Goal: Task Accomplishment & Management: Use online tool/utility

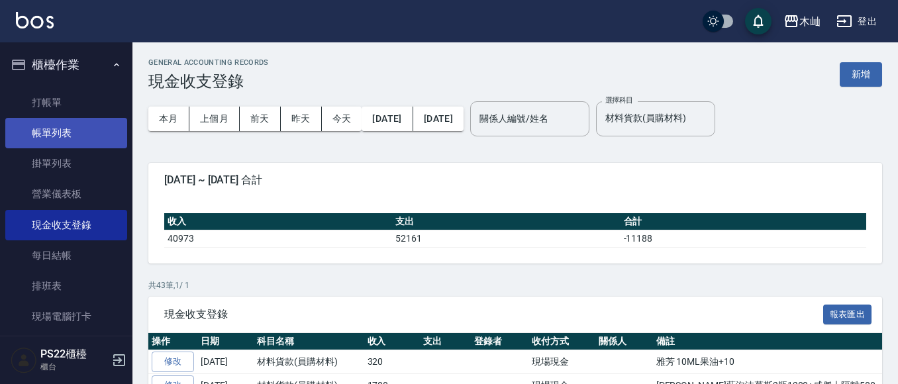
scroll to position [939, 0]
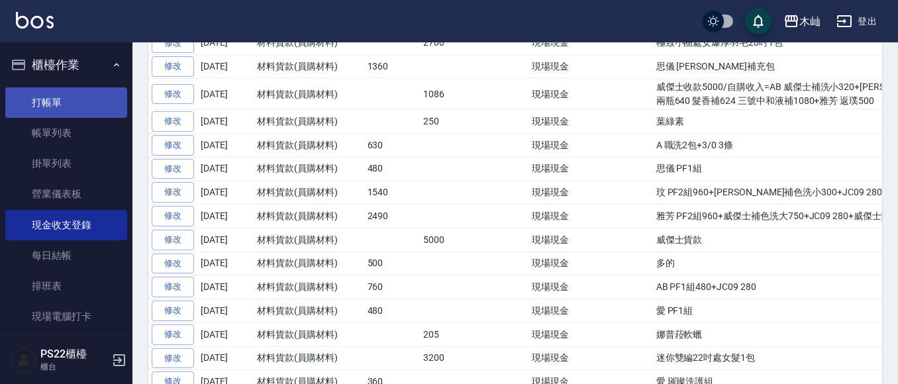
click at [50, 108] on link "打帳單" at bounding box center [66, 102] width 122 height 30
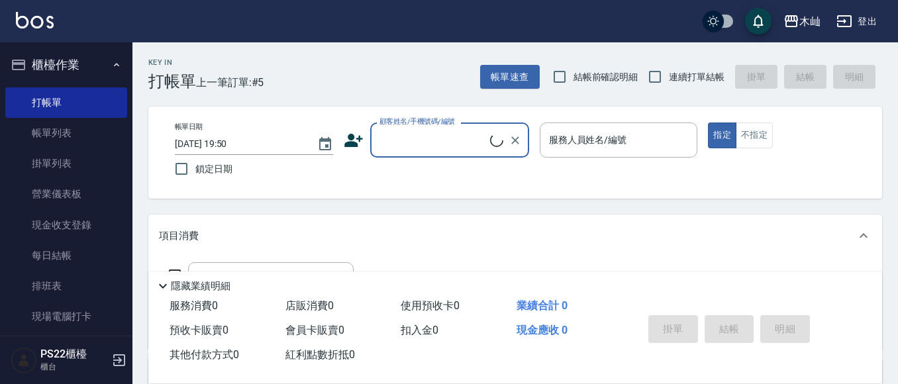
click at [386, 139] on input "顧客姓名/手機號碼/編號" at bounding box center [433, 139] width 114 height 23
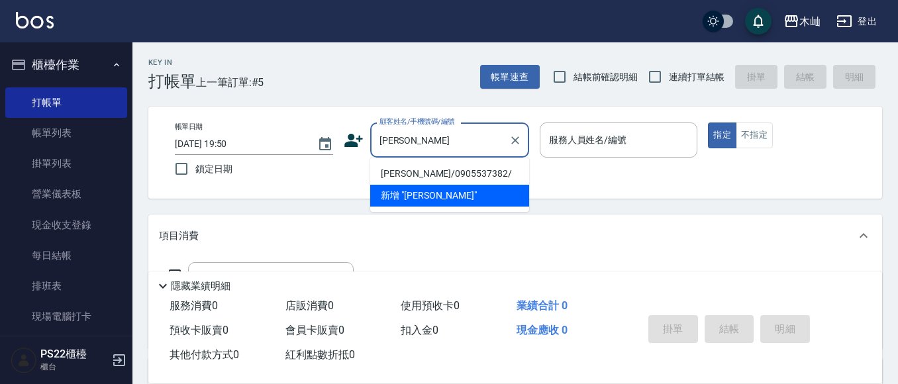
drag, startPoint x: 439, startPoint y: 172, endPoint x: 517, endPoint y: 161, distance: 78.9
click at [439, 171] on li "[PERSON_NAME]/0905537382/" at bounding box center [449, 174] width 159 height 22
type input "[PERSON_NAME]/0905537382/"
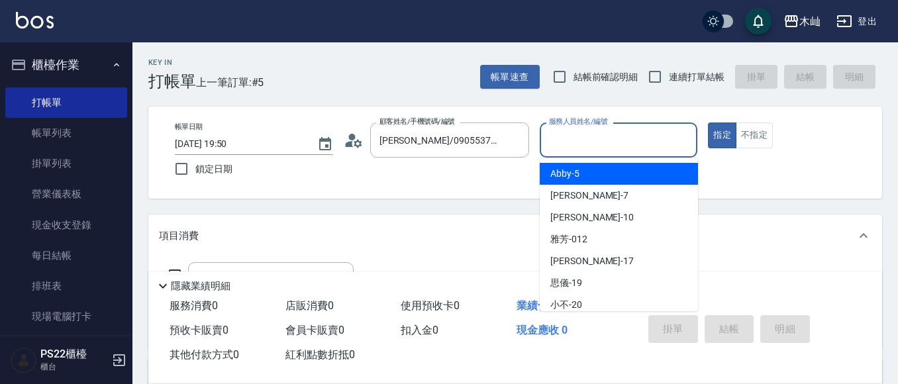
click at [562, 148] on input "服務人員姓名/編號" at bounding box center [619, 139] width 146 height 23
click at [575, 177] on span "Abby -5" at bounding box center [564, 174] width 29 height 14
type input "Abby-5"
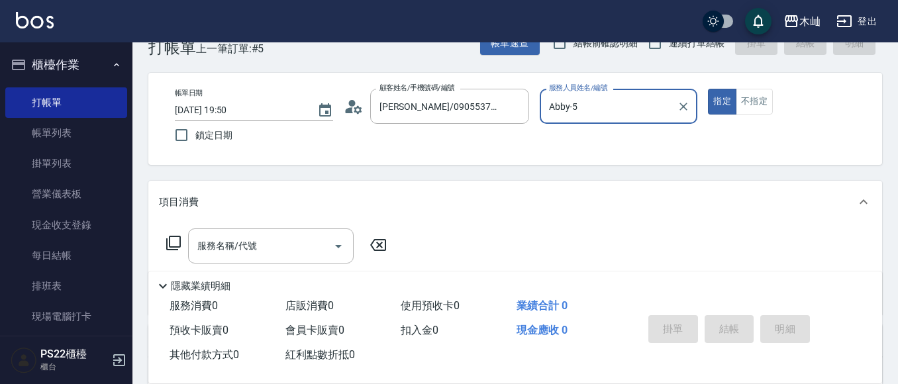
scroll to position [66, 0]
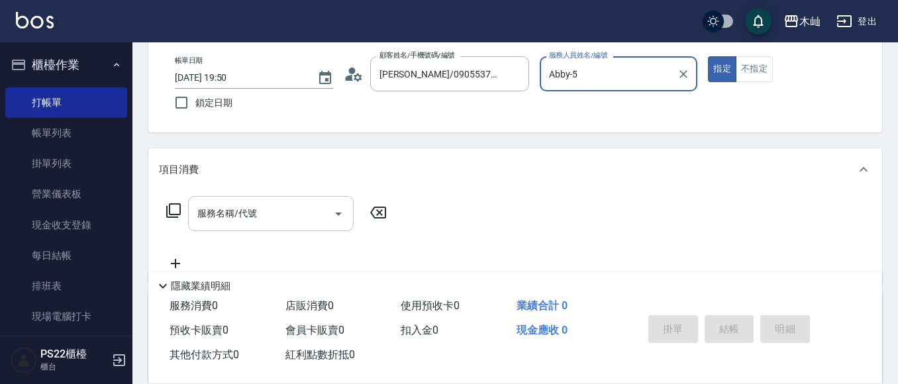
click at [310, 222] on input "服務名稱/代號" at bounding box center [261, 213] width 134 height 23
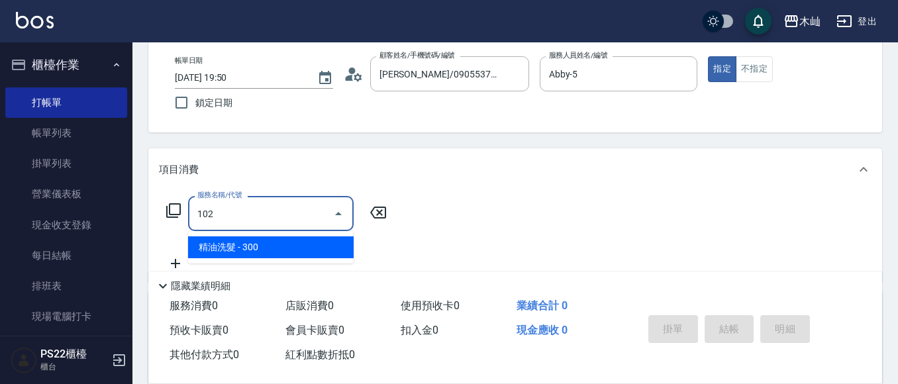
type input "精油洗髮(102)"
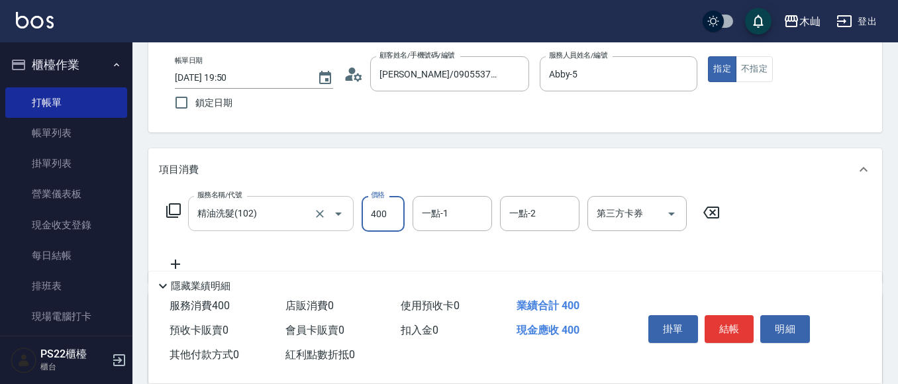
type input "400"
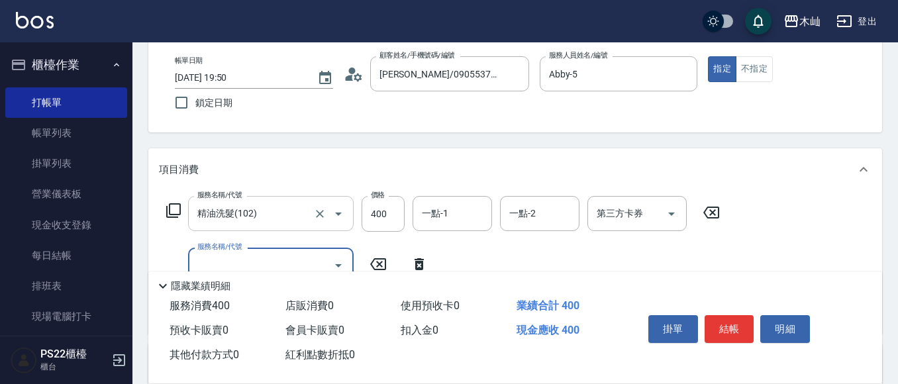
scroll to position [132, 0]
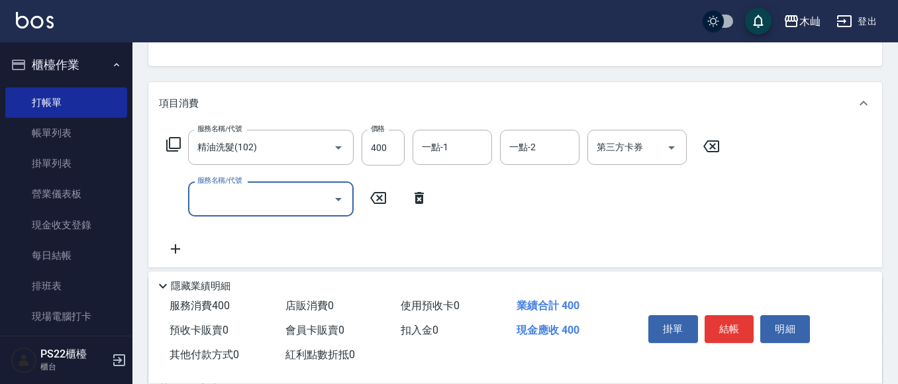
click at [175, 144] on icon at bounding box center [174, 144] width 16 height 16
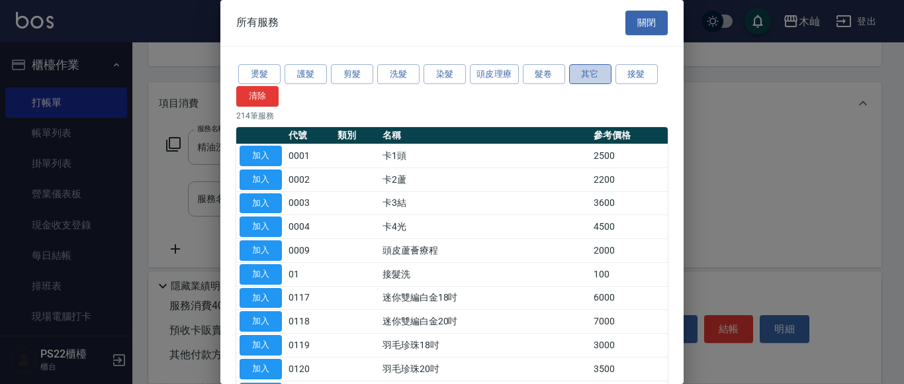
click at [591, 74] on button "其它" at bounding box center [590, 74] width 42 height 21
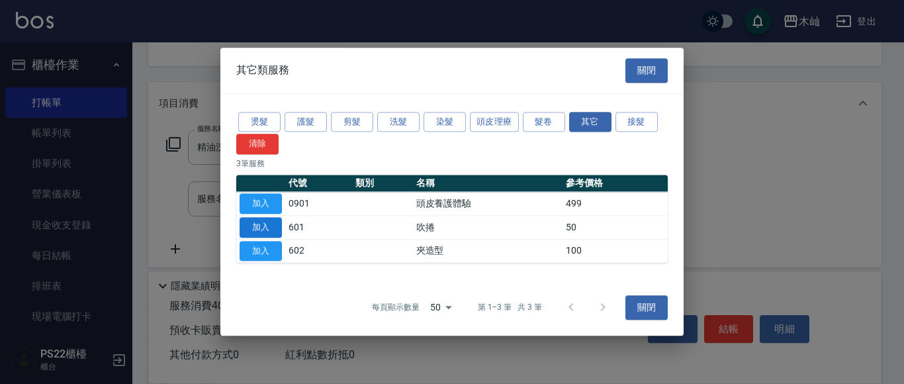
click at [269, 230] on button "加入" at bounding box center [261, 227] width 42 height 21
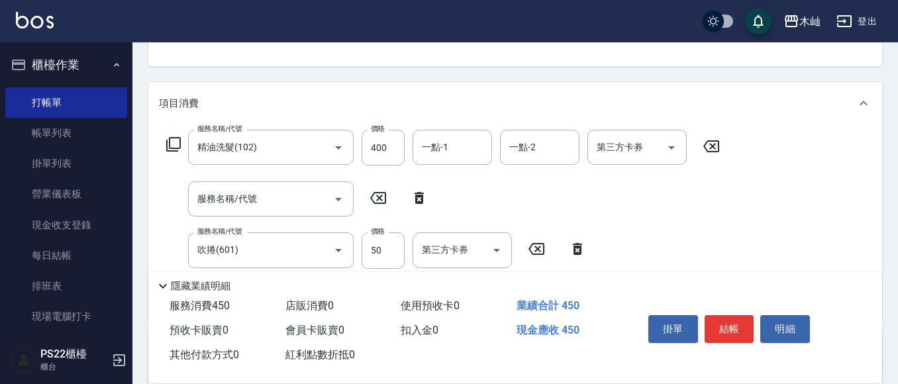
click at [415, 199] on icon at bounding box center [418, 198] width 9 height 12
type input "吹捲(601)"
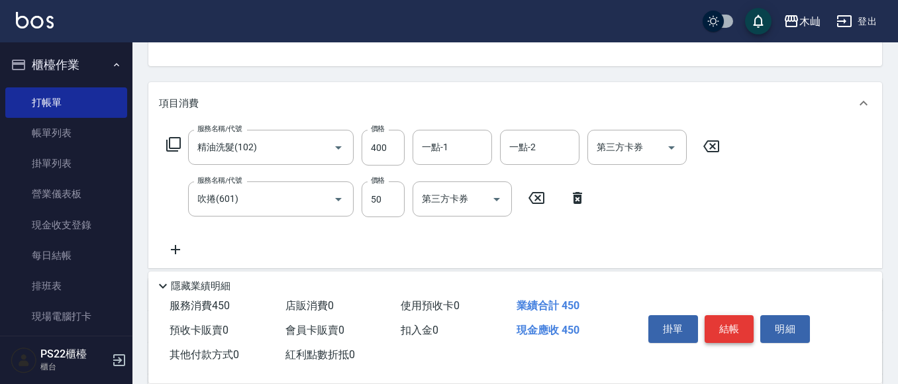
click at [724, 334] on button "結帳" at bounding box center [729, 329] width 50 height 28
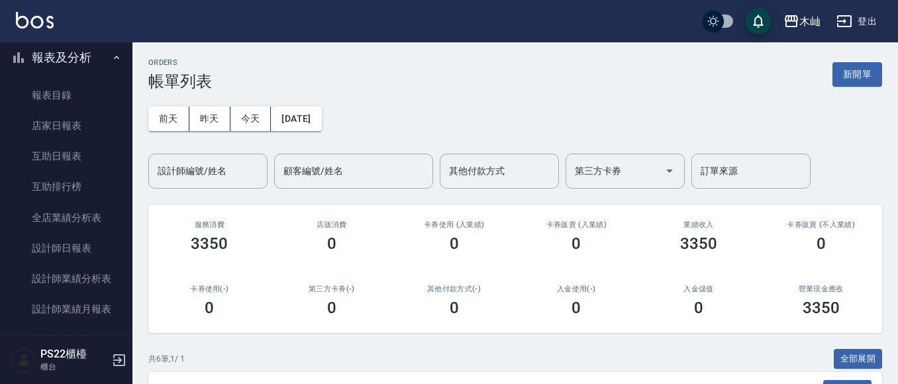
scroll to position [397, 0]
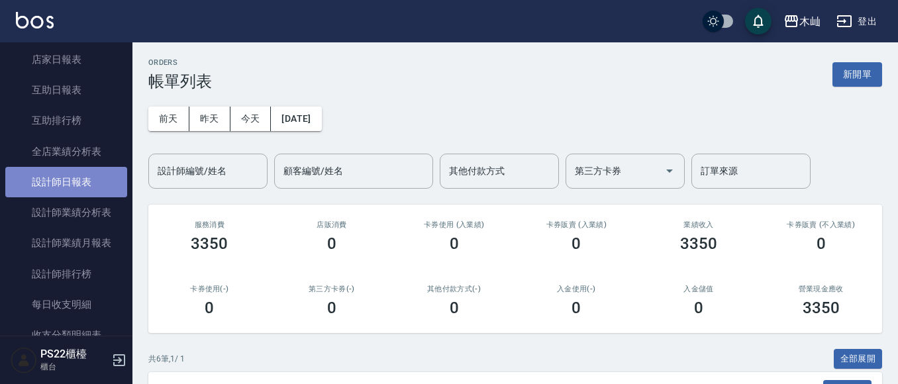
click at [81, 187] on link "設計師日報表" at bounding box center [66, 182] width 122 height 30
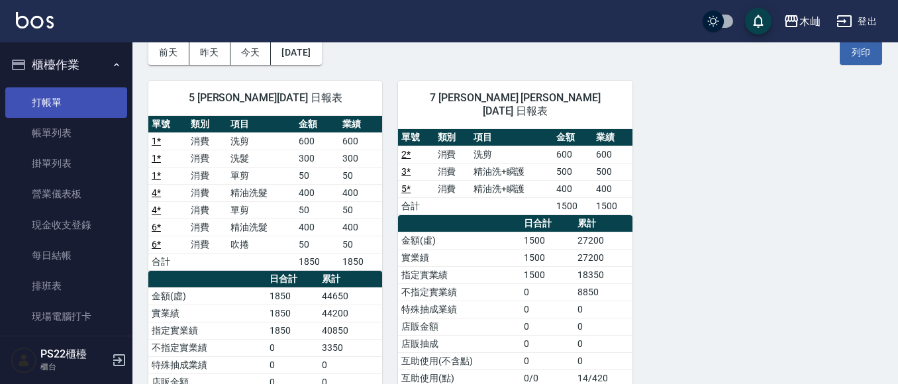
click at [80, 96] on link "打帳單" at bounding box center [66, 102] width 122 height 30
